Goal: Task Accomplishment & Management: Use online tool/utility

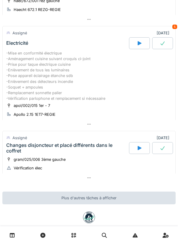
scroll to position [263, 0]
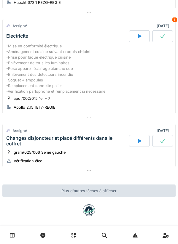
click at [136, 135] on div at bounding box center [139, 141] width 21 height 12
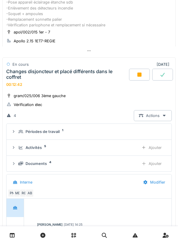
scroll to position [323, 0]
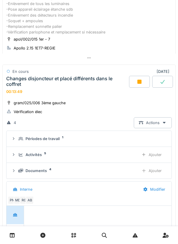
click at [154, 149] on div "Ajouter" at bounding box center [151, 154] width 30 height 11
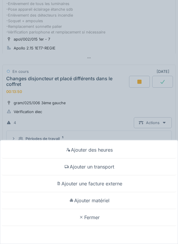
click at [87, 218] on div "Fermer" at bounding box center [88, 217] width 175 height 17
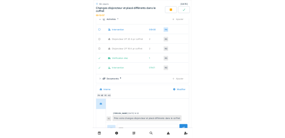
scroll to position [447, 0]
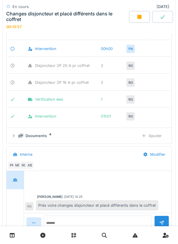
click at [158, 132] on div "Ajouter" at bounding box center [151, 135] width 30 height 11
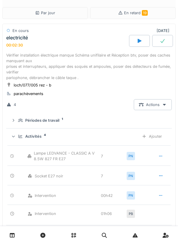
click at [10, 235] on icon at bounding box center [12, 235] width 5 height 5
click at [17, 234] on link at bounding box center [12, 236] width 15 height 14
click at [8, 239] on link at bounding box center [12, 236] width 15 height 14
click at [9, 241] on link at bounding box center [12, 236] width 15 height 14
click at [15, 237] on link at bounding box center [12, 236] width 15 height 14
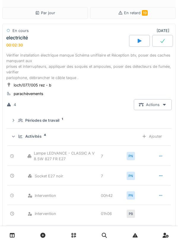
click at [14, 240] on link at bounding box center [12, 236] width 15 height 14
click at [9, 241] on link at bounding box center [12, 236] width 15 height 14
click at [12, 241] on link at bounding box center [12, 236] width 15 height 14
click at [8, 240] on link at bounding box center [12, 236] width 15 height 14
click at [8, 241] on link at bounding box center [12, 236] width 15 height 14
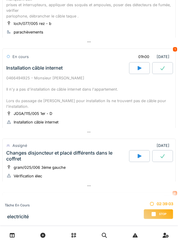
scroll to position [78, 0]
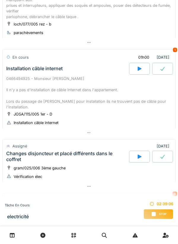
click at [70, 151] on div "Changes disjoncteur et placé différents dans le coffret" at bounding box center [67, 156] width 122 height 11
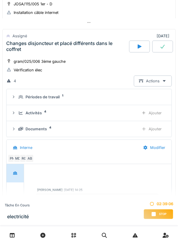
scroll to position [189, 0]
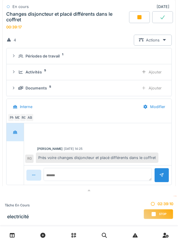
click at [109, 100] on div "Interne" at bounding box center [73, 106] width 130 height 13
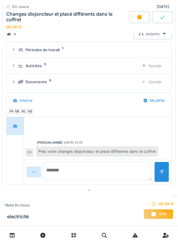
click at [52, 163] on textarea at bounding box center [98, 171] width 108 height 19
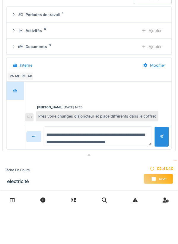
scroll to position [7, 0]
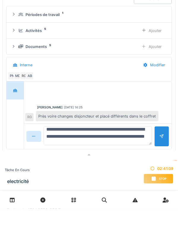
type textarea "**********"
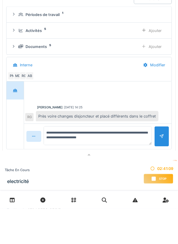
click at [158, 166] on div at bounding box center [161, 172] width 15 height 20
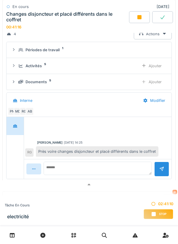
scroll to position [0, 0]
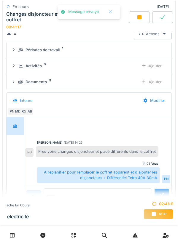
click at [56, 162] on div "Vous 14:03" at bounding box center [97, 164] width 121 height 4
click at [57, 190] on textarea at bounding box center [98, 195] width 108 height 13
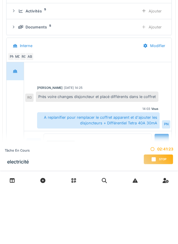
type textarea "**********"
click at [161, 196] on div at bounding box center [161, 199] width 5 height 6
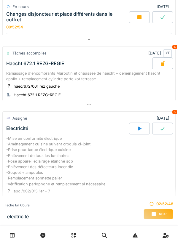
scroll to position [436, 0]
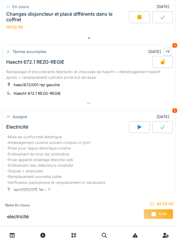
click at [157, 211] on div "Stop" at bounding box center [159, 214] width 30 height 10
click at [154, 211] on div "Stop" at bounding box center [159, 214] width 30 height 10
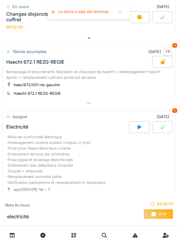
click at [47, 146] on div "-Mise en conformité électrique -Aménagement cuisine suivant croquis ci-joint -P…" at bounding box center [88, 159] width 165 height 51
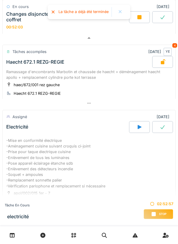
scroll to position [18, 0]
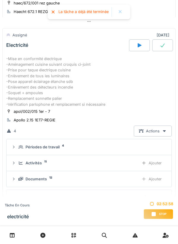
click at [137, 43] on icon at bounding box center [139, 45] width 6 height 5
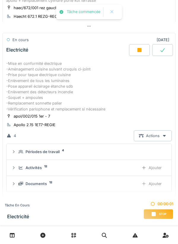
scroll to position [518, 0]
